Goal: Task Accomplishment & Management: Use online tool/utility

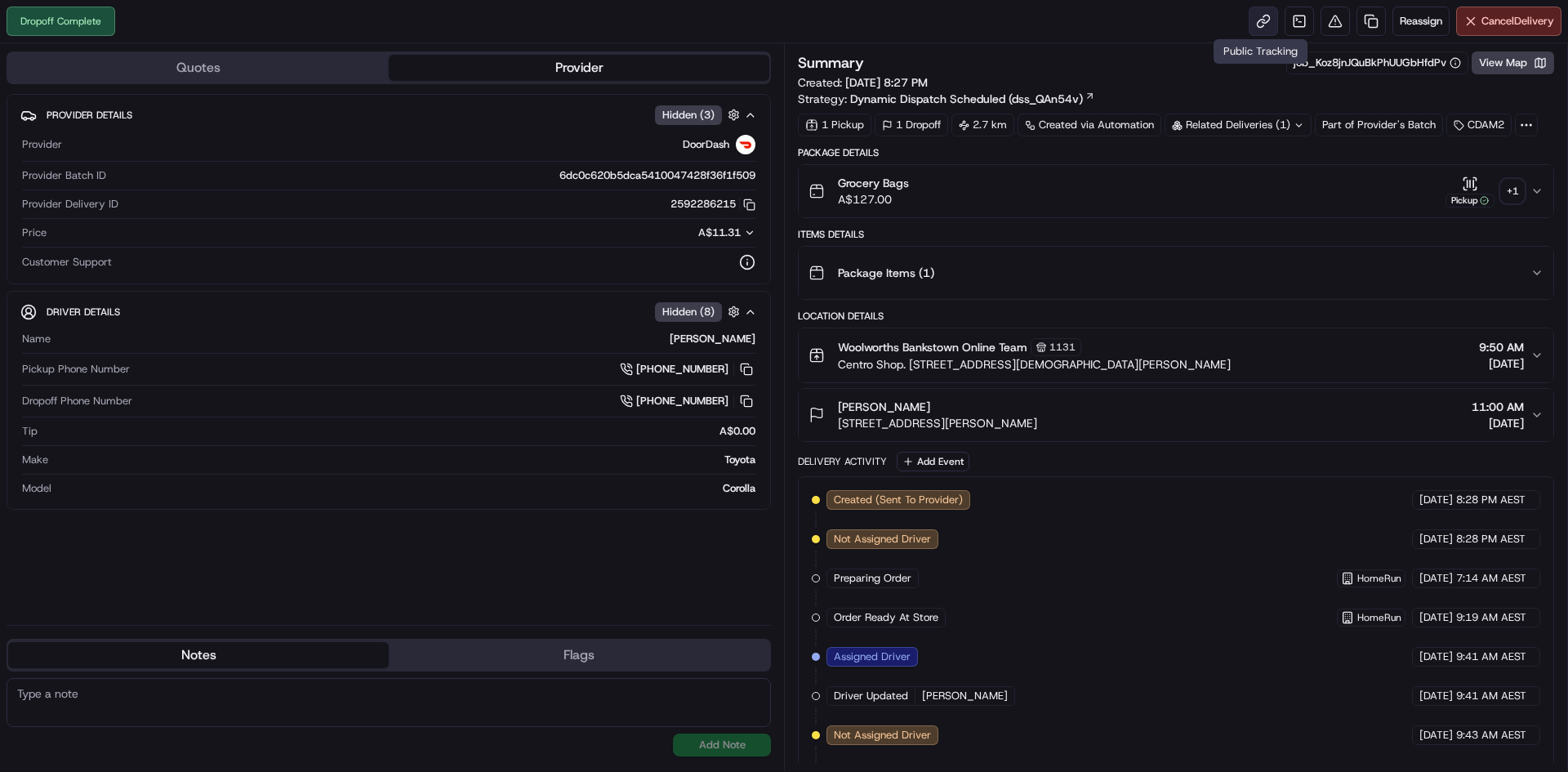
click at [1268, 22] on link at bounding box center [1263, 21] width 29 height 29
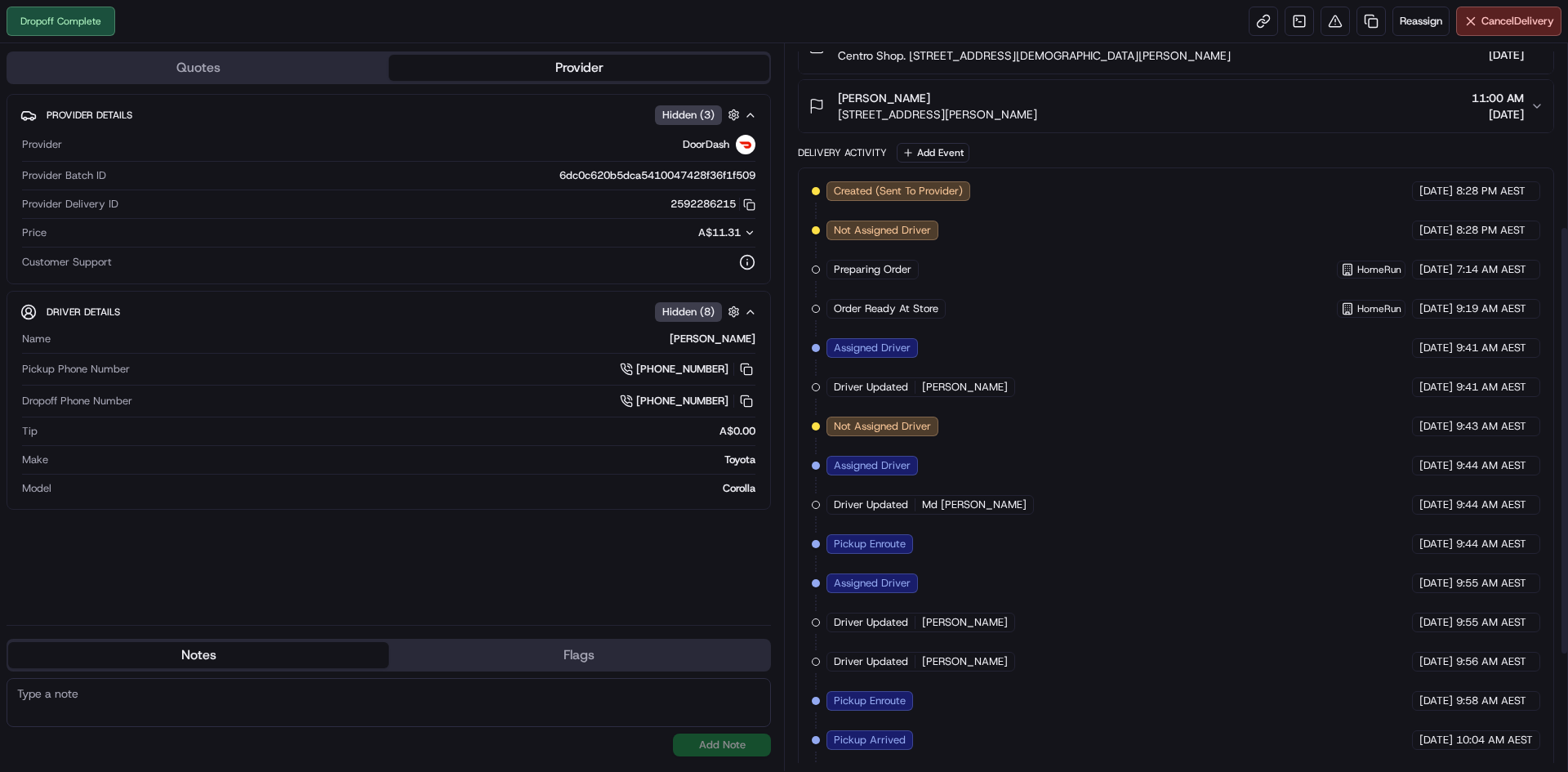
scroll to position [505, 0]
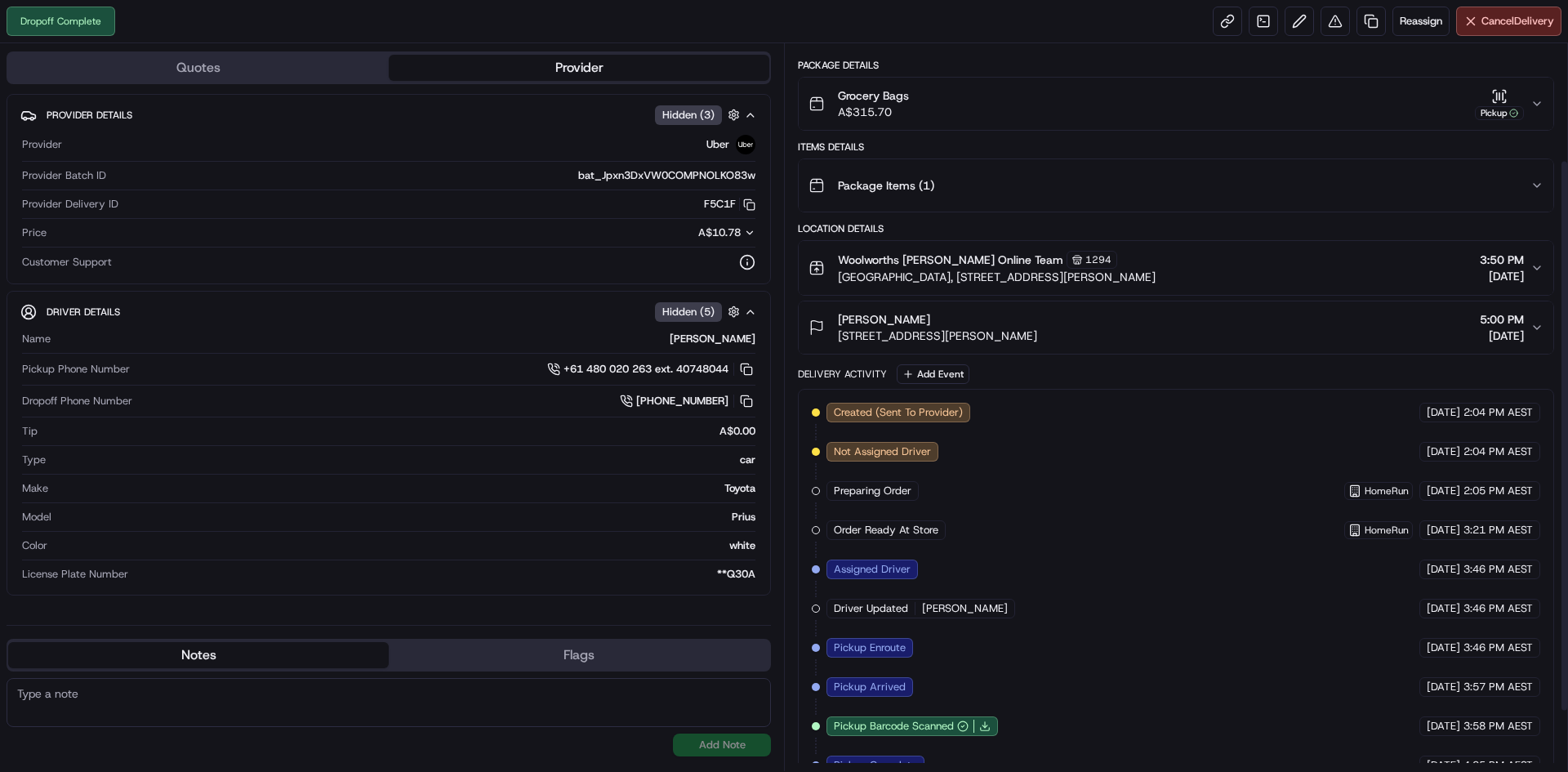
scroll to position [231, 0]
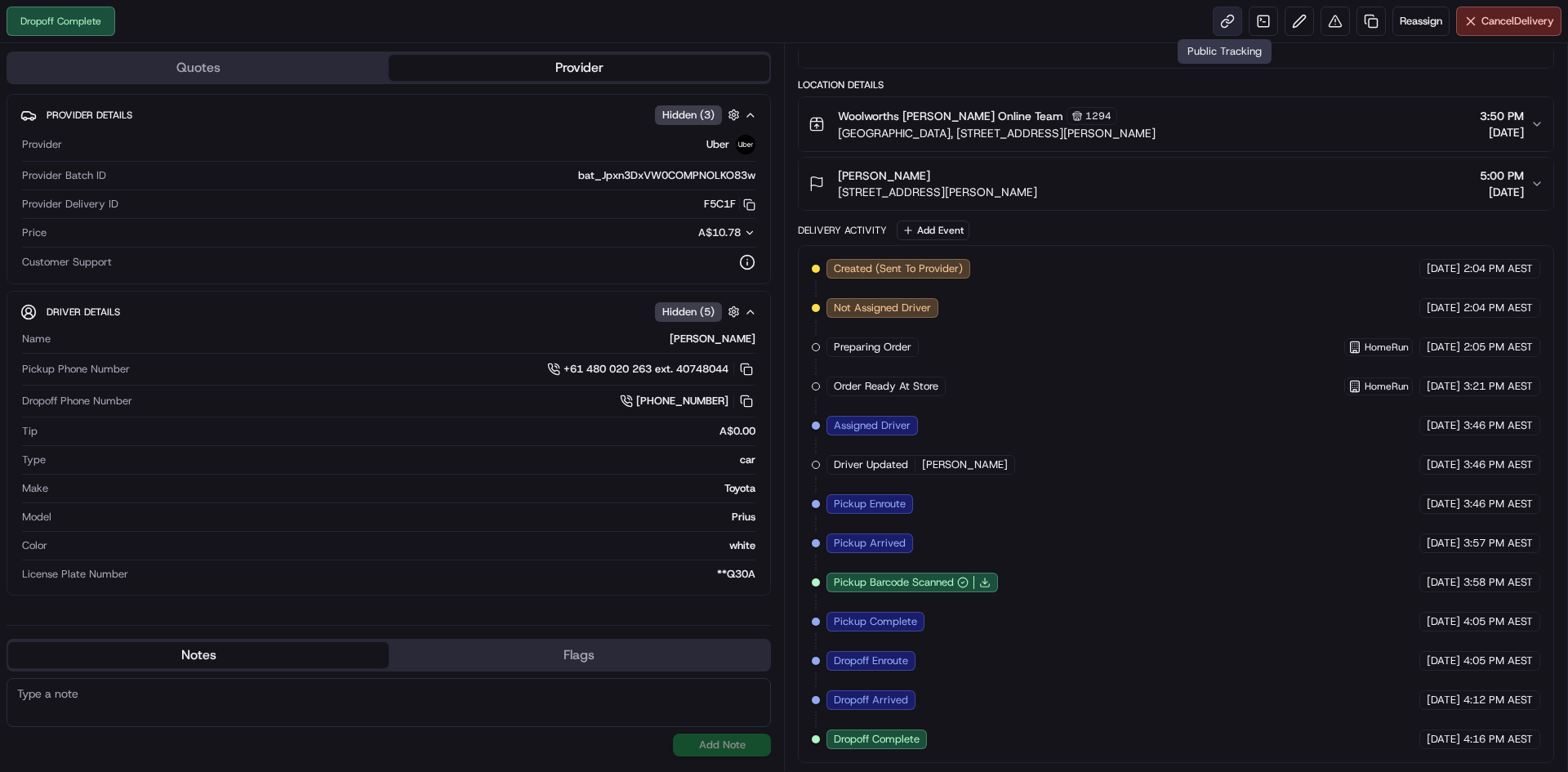
click at [1222, 25] on link at bounding box center [1227, 21] width 29 height 29
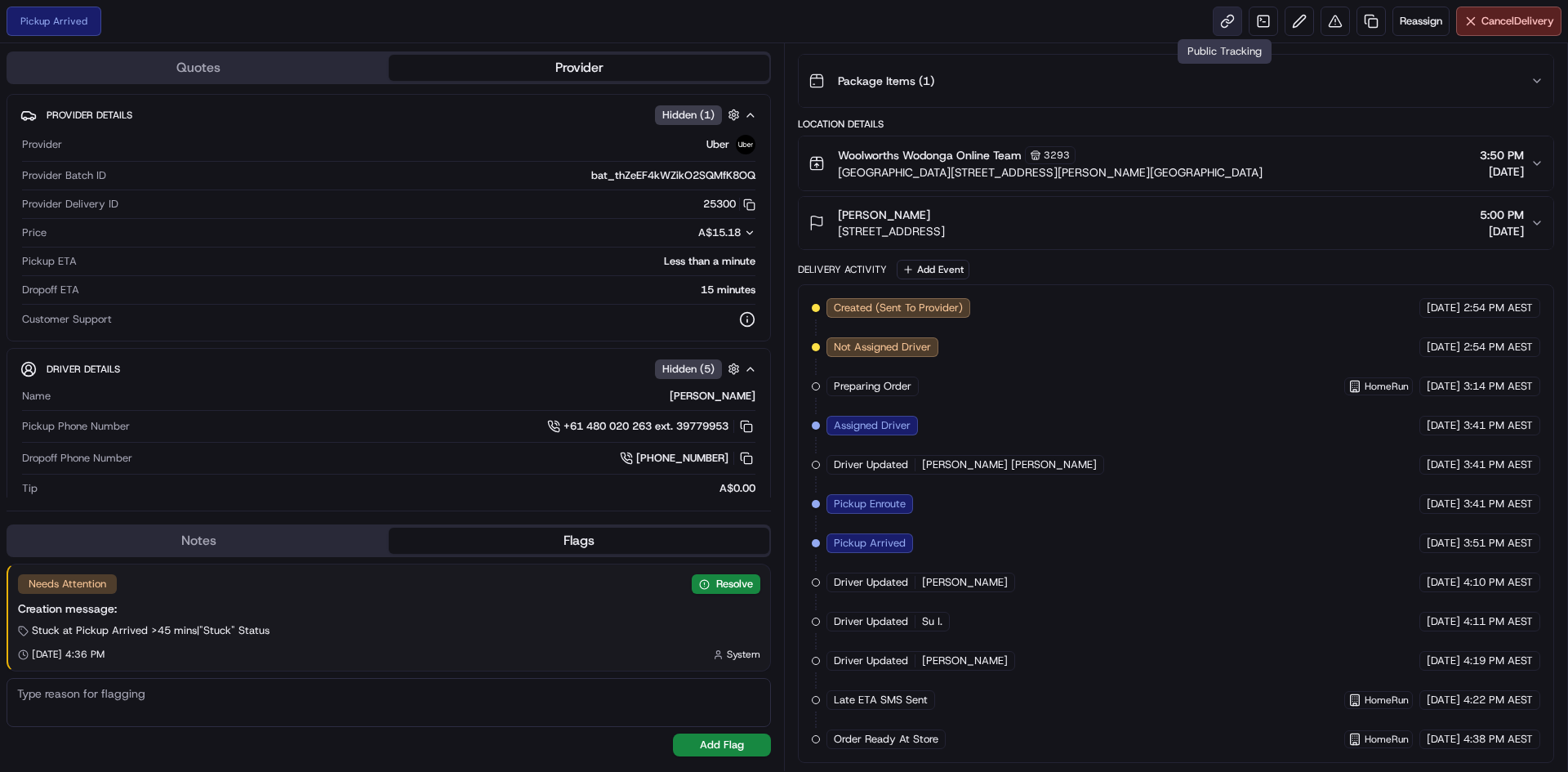
click at [1228, 16] on link at bounding box center [1227, 21] width 29 height 29
click at [1432, 17] on span "Reassign" at bounding box center [1421, 21] width 43 height 15
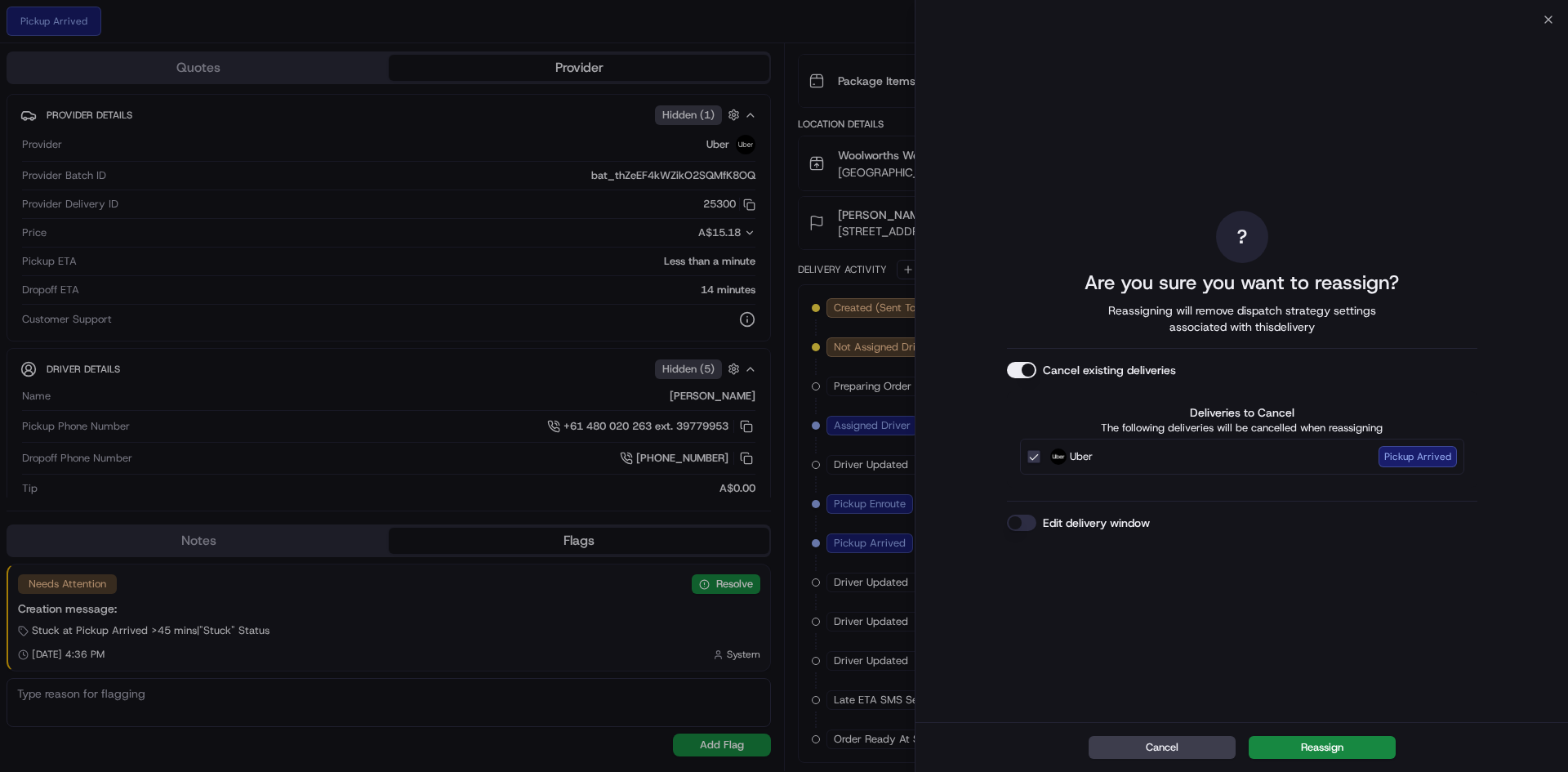
click at [1340, 747] on button "Reassign" at bounding box center [1322, 747] width 147 height 23
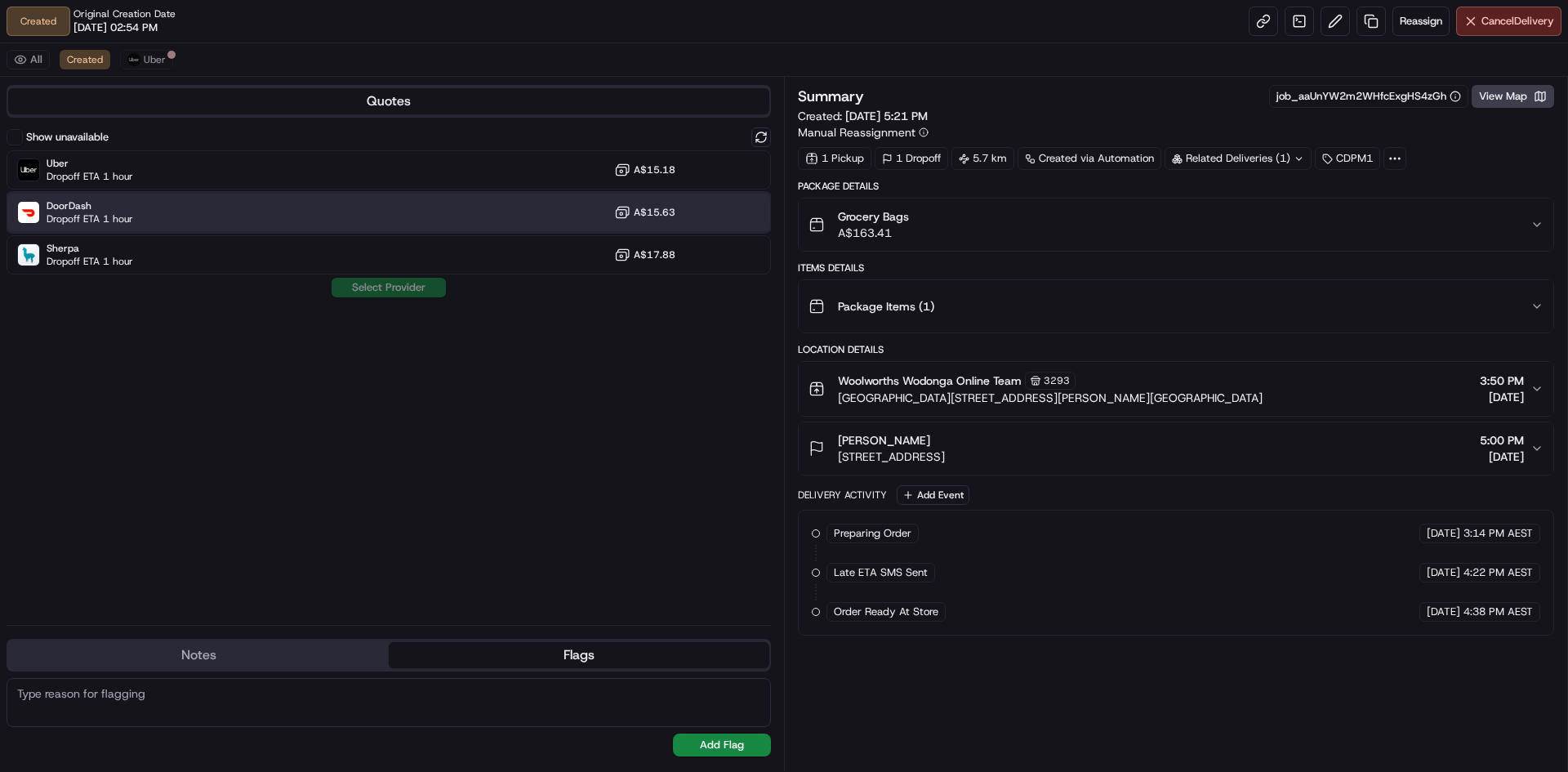
click at [198, 203] on div "DoorDash Dropoff ETA 1 hour A$15.63" at bounding box center [389, 213] width 764 height 39
drag, startPoint x: 398, startPoint y: 283, endPoint x: 411, endPoint y: 287, distance: 13.6
click at [399, 283] on button "Assign Provider" at bounding box center [389, 287] width 116 height 20
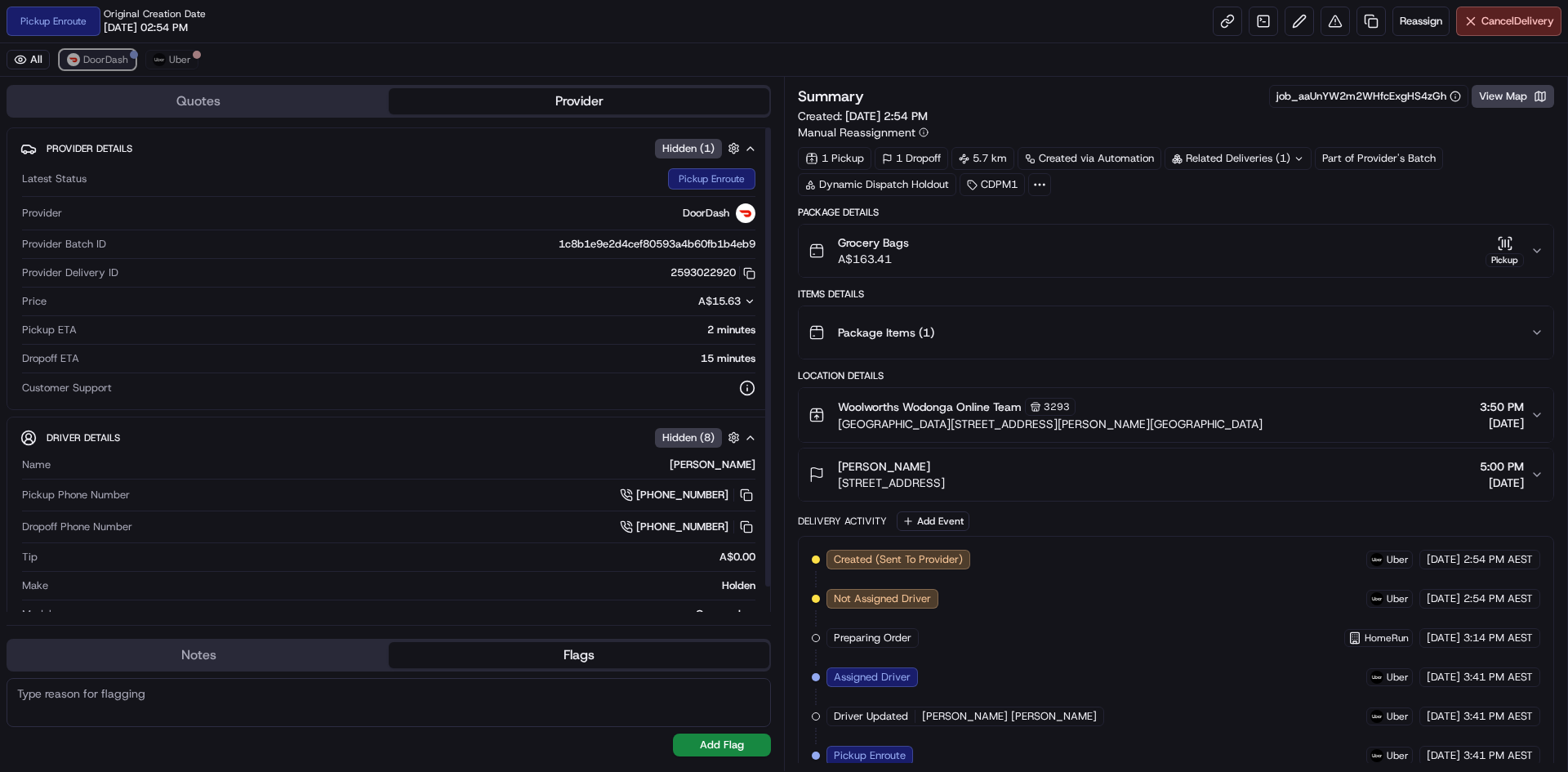
click at [94, 59] on span "DoorDash" at bounding box center [106, 59] width 45 height 13
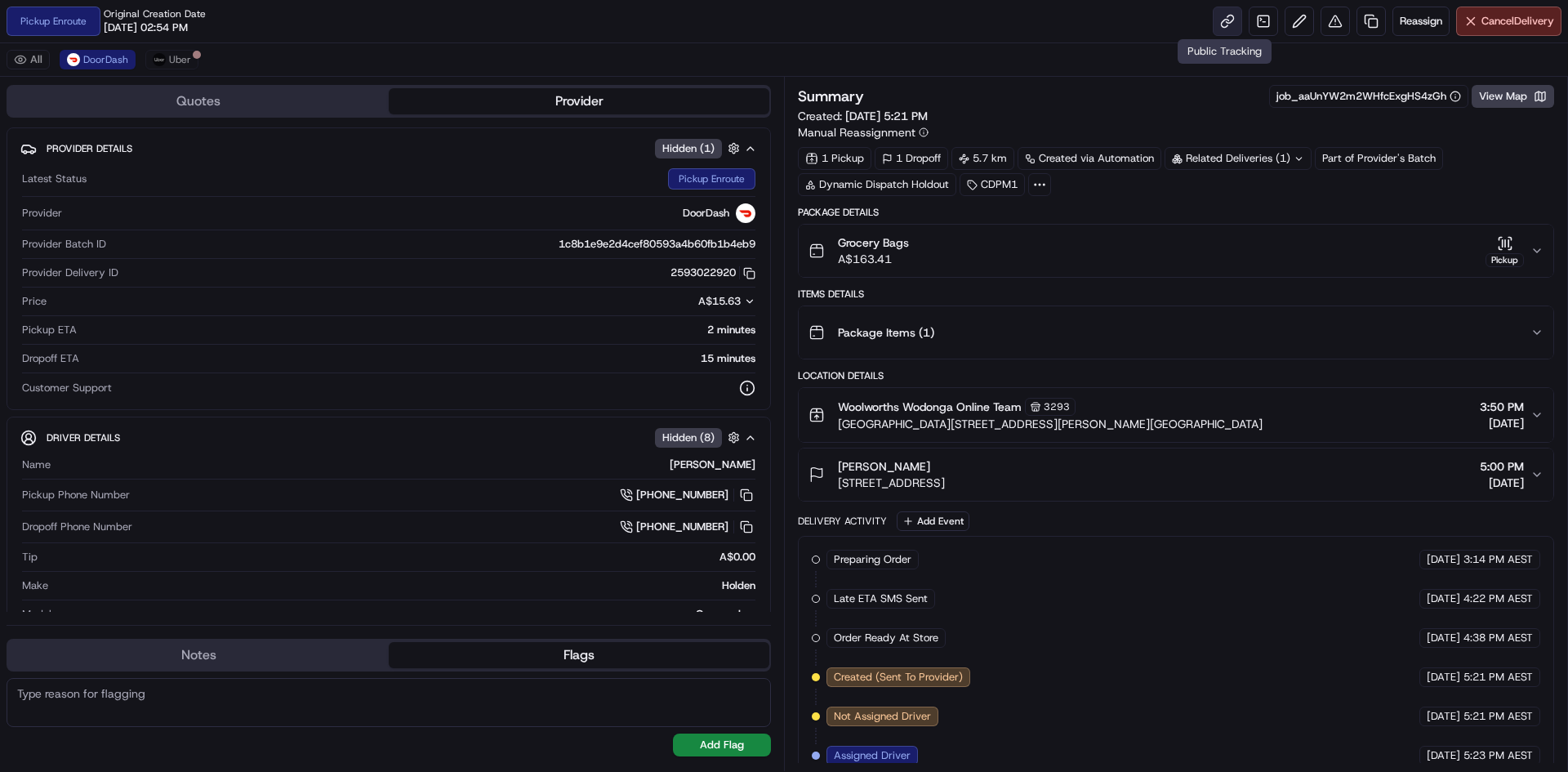
click at [1228, 16] on link at bounding box center [1227, 21] width 29 height 29
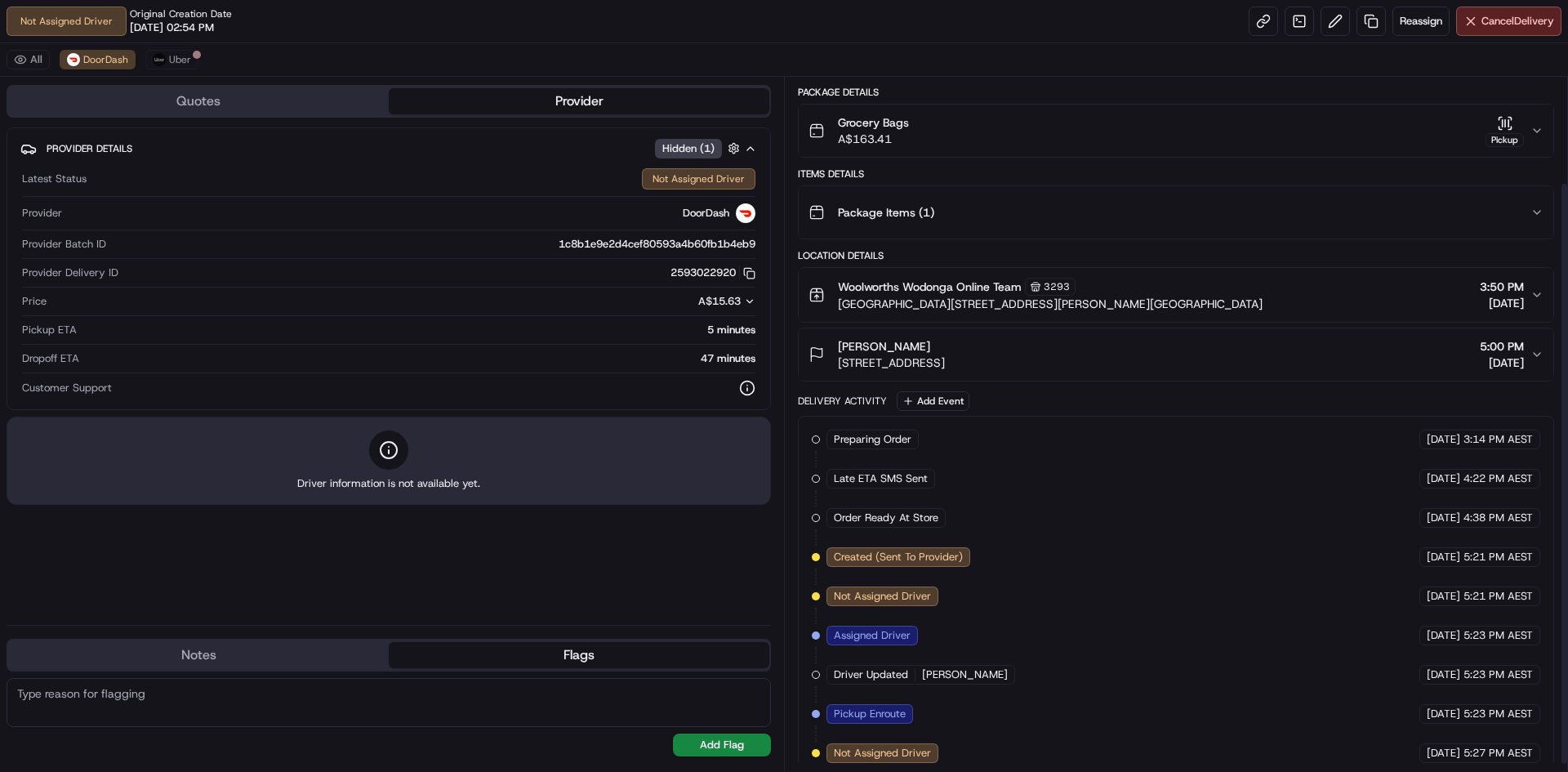
scroll to position [134, 0]
